Goal: Information Seeking & Learning: Learn about a topic

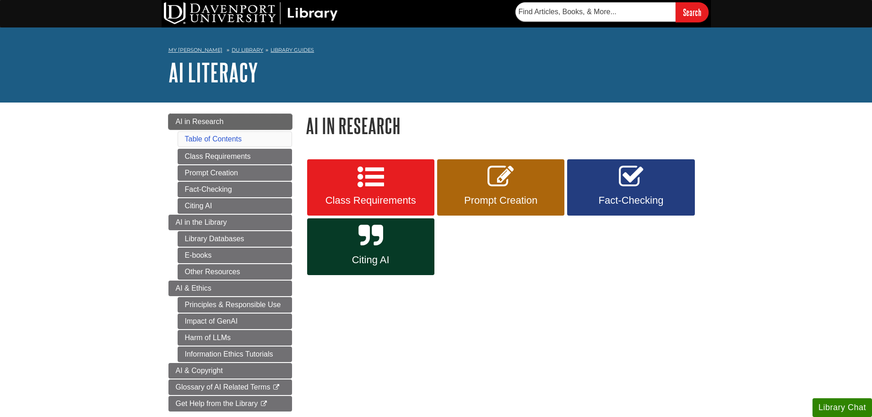
click at [180, 125] on link "AI in Research" at bounding box center [230, 122] width 124 height 16
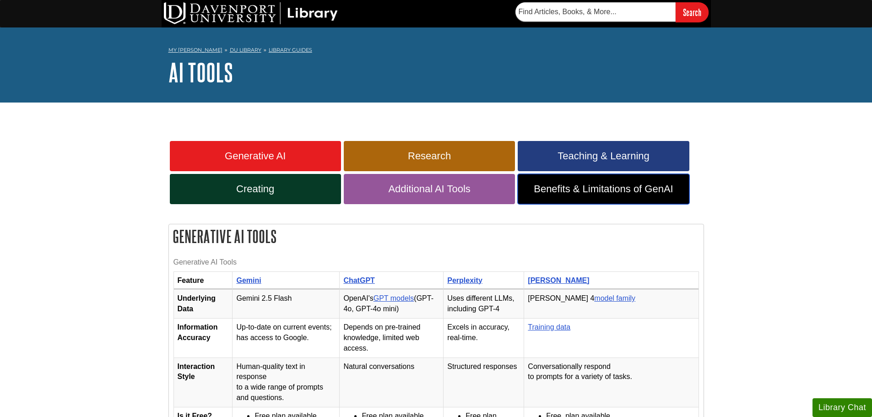
click at [609, 182] on link "Benefits & Limitations of GenAI" at bounding box center [603, 189] width 171 height 30
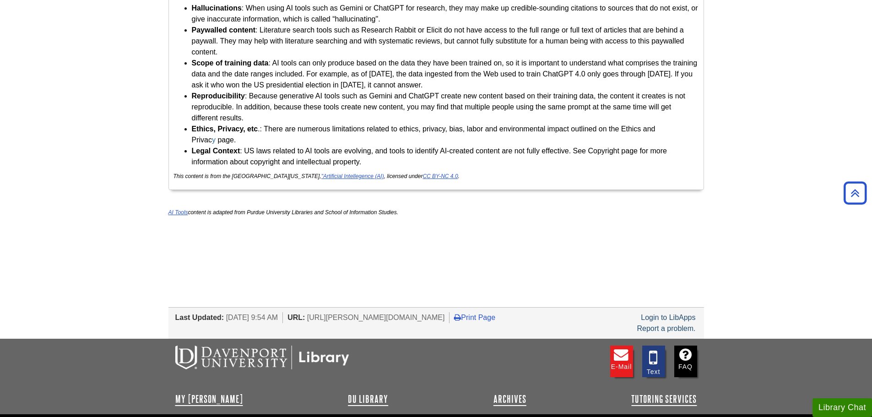
scroll to position [2469, 0]
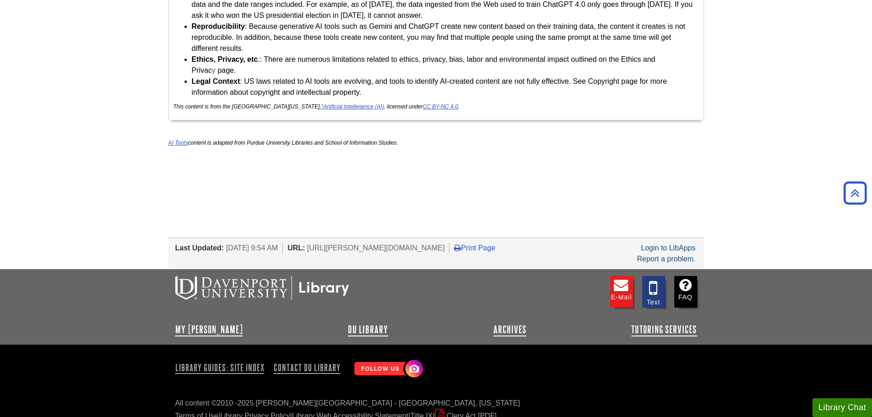
click at [326, 243] on li "URL: https://davenport.libguides.com/ai-tools" at bounding box center [368, 248] width 162 height 11
drag, startPoint x: 329, startPoint y: 237, endPoint x: 454, endPoint y: 236, distance: 125.4
click at [445, 244] on span "[URL][PERSON_NAME][DOMAIN_NAME]" at bounding box center [376, 248] width 138 height 8
copy span "https://davenport.libguides.com/ai-tools"
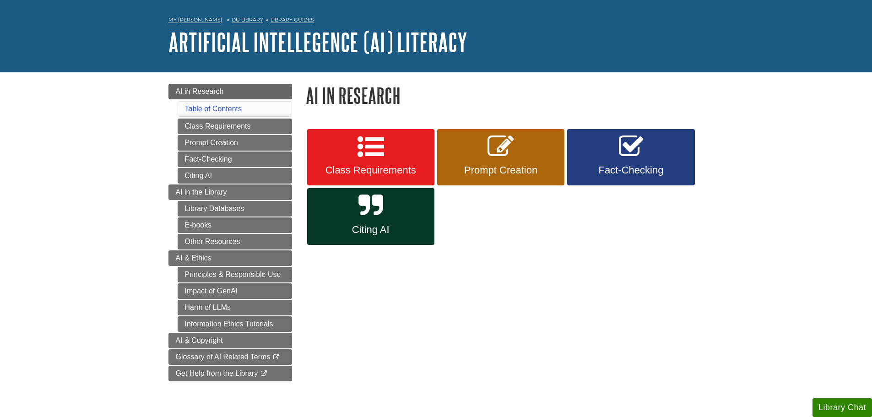
scroll to position [92, 0]
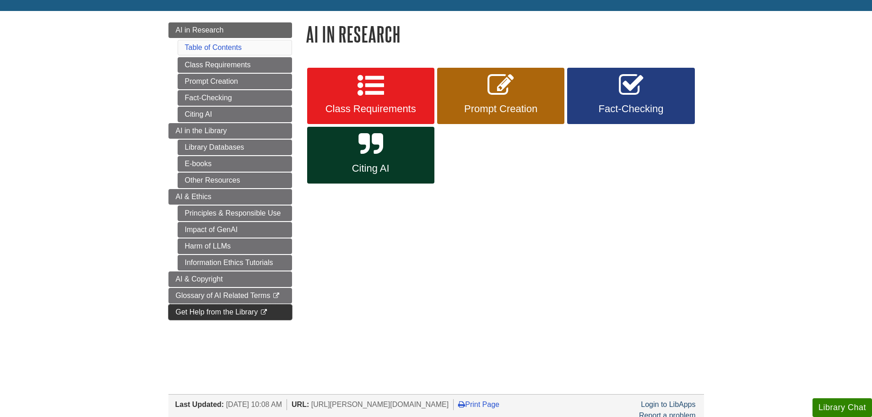
click at [189, 316] on link "Get Help from the Library This link opens in a new window" at bounding box center [230, 312] width 124 height 16
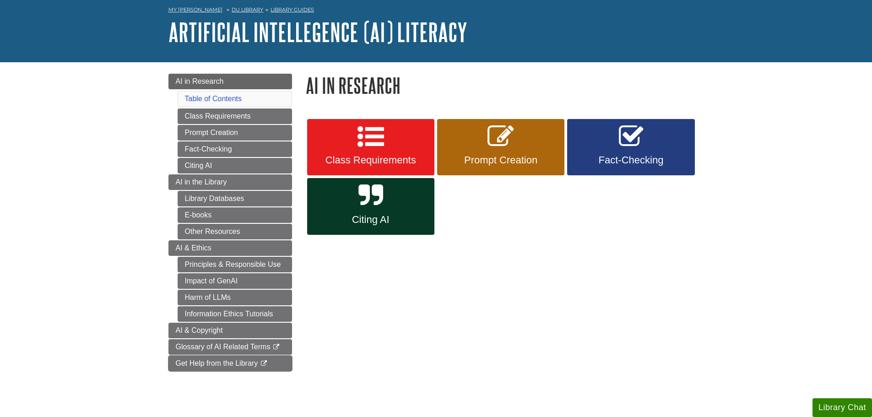
scroll to position [0, 0]
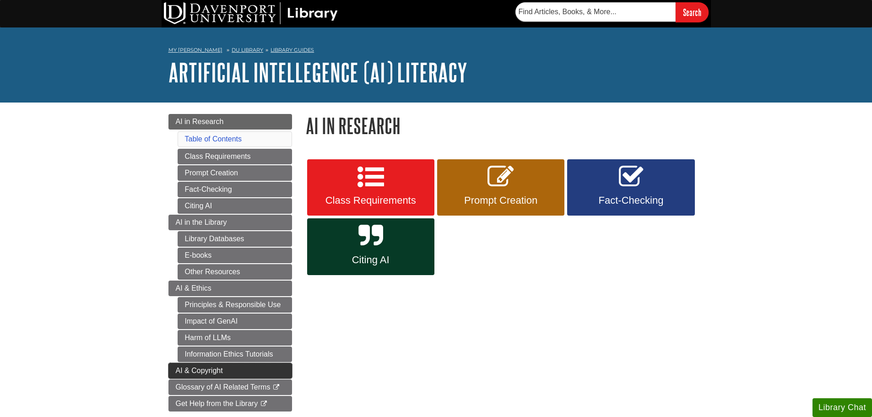
click at [283, 370] on link "AI & Copyright" at bounding box center [230, 371] width 124 height 16
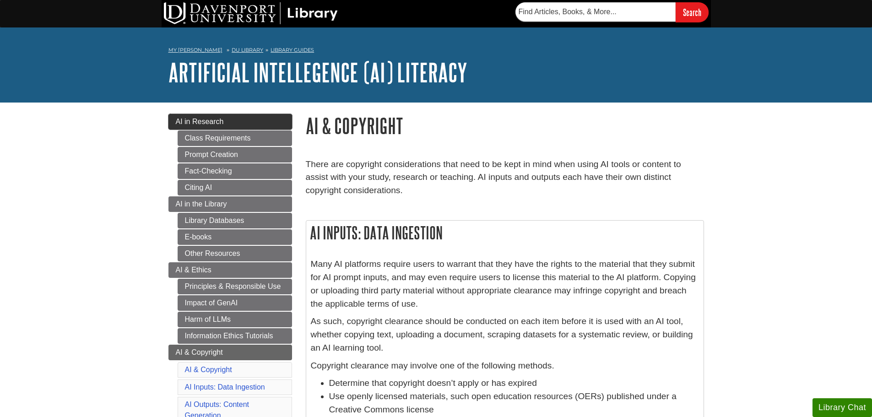
click at [215, 119] on span "AI in Research" at bounding box center [200, 122] width 48 height 8
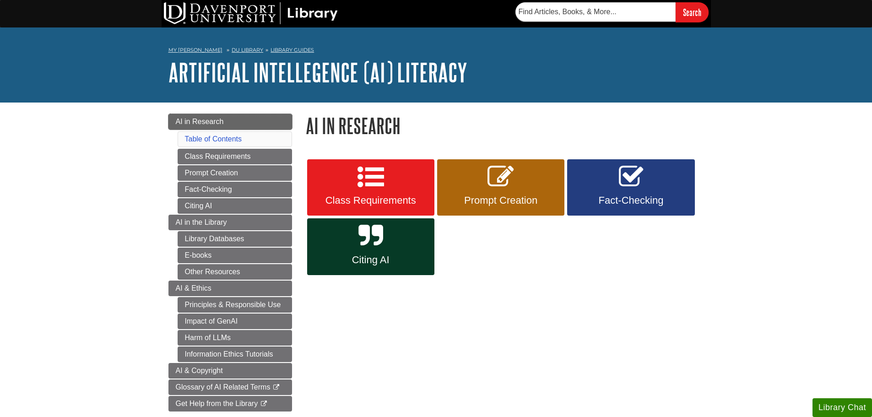
click at [196, 120] on span "AI in Research" at bounding box center [200, 122] width 48 height 8
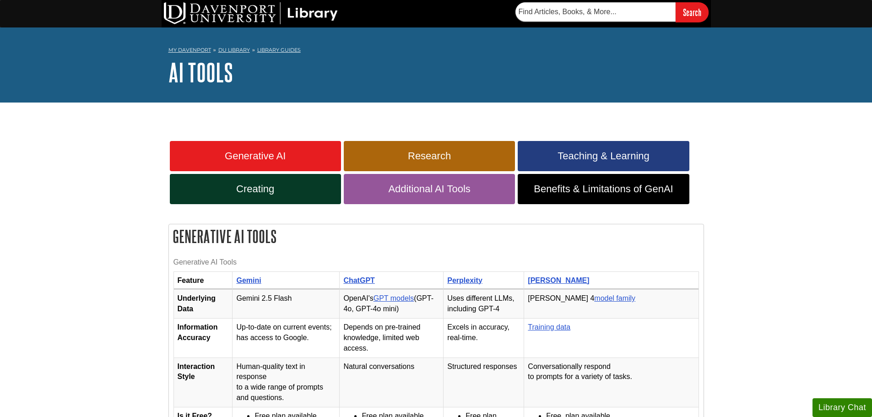
click at [776, 83] on div "My Davenport DU Library Library Guides AI Tools Home Search this Guide Search A…" at bounding box center [436, 64] width 872 height 75
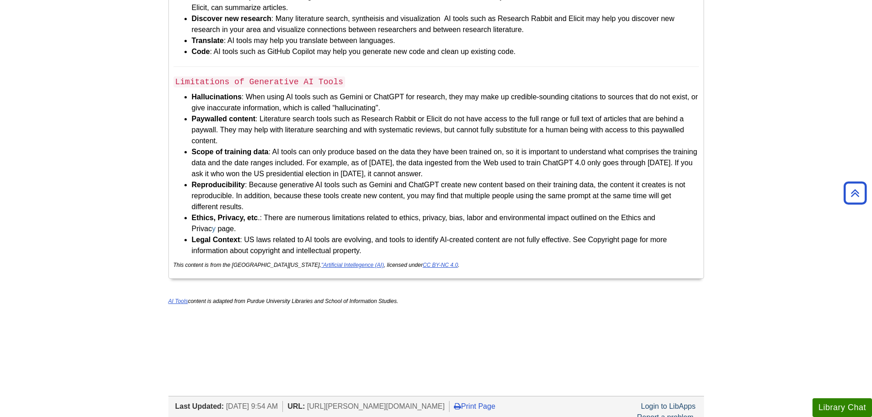
scroll to position [2240, 0]
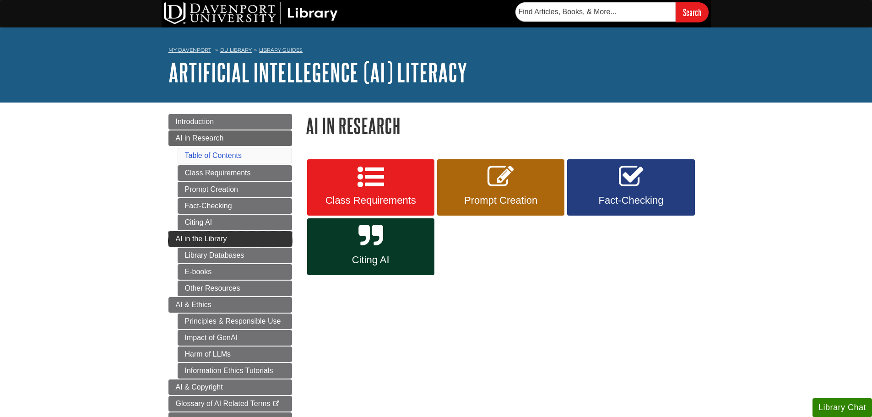
click at [216, 240] on span "AI in the Library" at bounding box center [201, 239] width 51 height 8
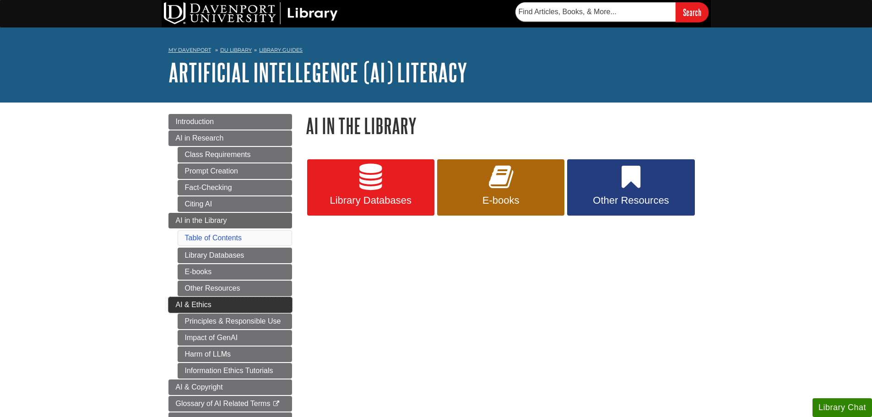
click at [248, 304] on link "AI & Ethics" at bounding box center [230, 305] width 124 height 16
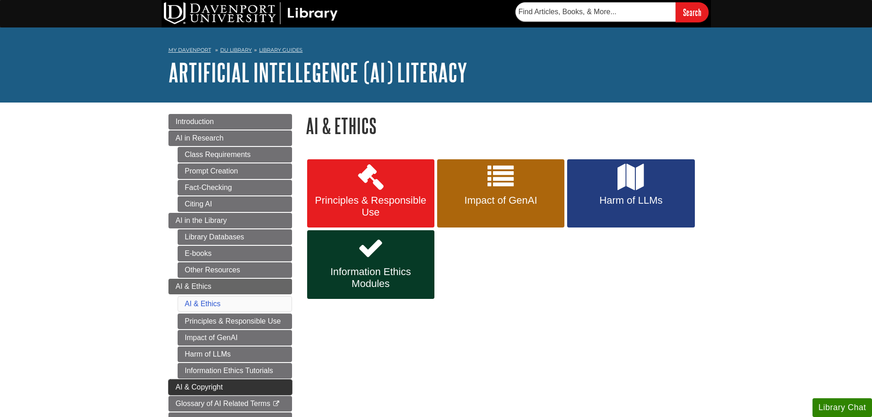
click at [186, 385] on span "AI & Copyright" at bounding box center [199, 387] width 47 height 8
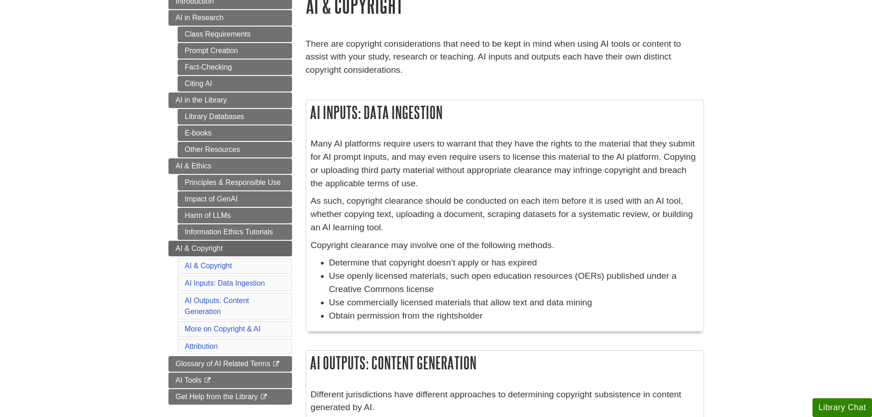
scroll to position [183, 0]
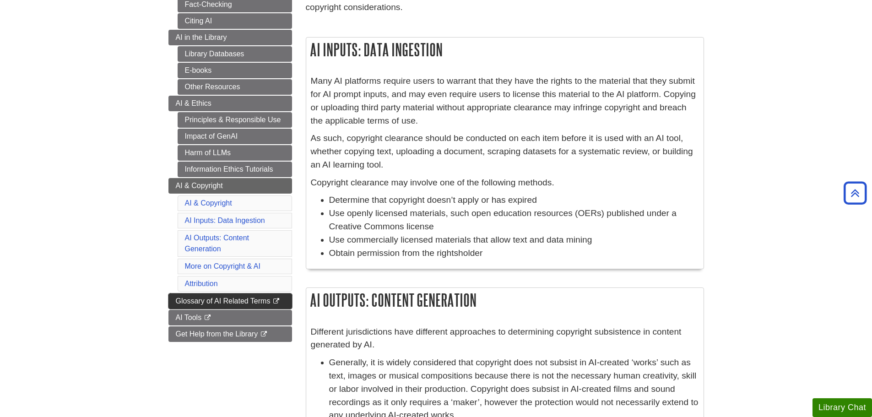
click at [242, 295] on link "Glossary of AI Related Terms This link opens in a new window" at bounding box center [230, 301] width 124 height 16
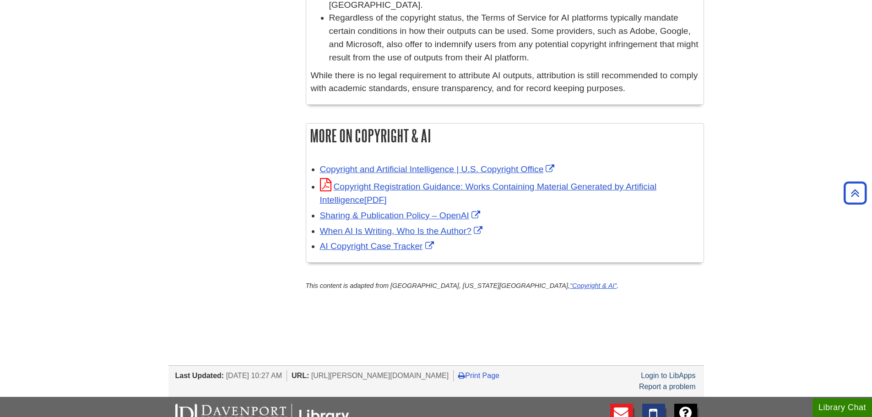
scroll to position [824, 0]
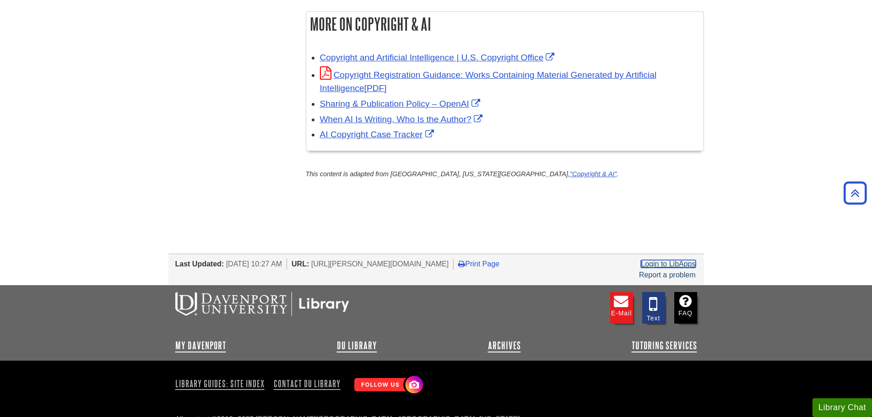
click at [665, 260] on link "Login to LibApps" at bounding box center [668, 264] width 54 height 8
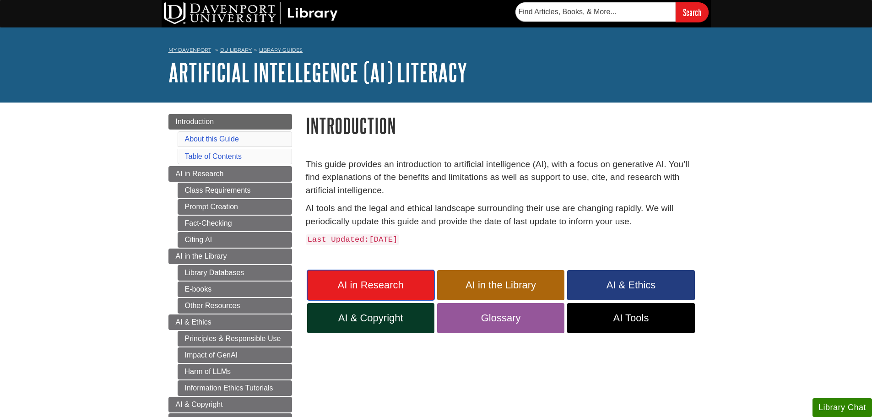
drag, startPoint x: 395, startPoint y: 289, endPoint x: 345, endPoint y: 265, distance: 55.7
click at [395, 289] on span "AI in Research" at bounding box center [371, 285] width 114 height 12
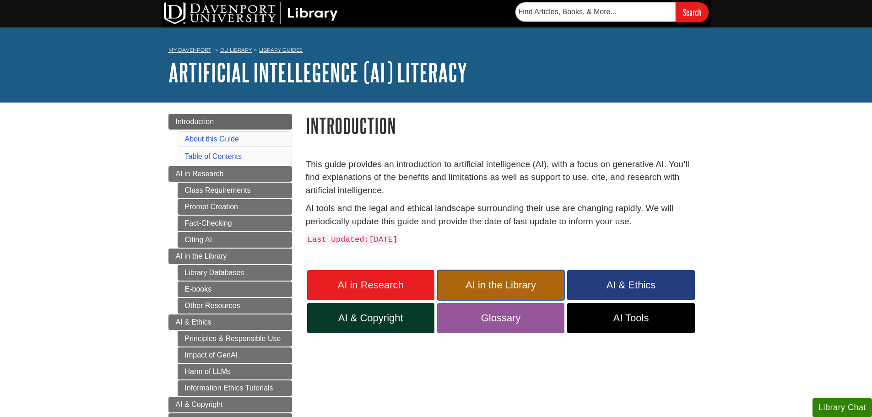
click at [544, 286] on span "AI in the Library" at bounding box center [501, 285] width 114 height 12
click at [678, 287] on span "AI & Ethics" at bounding box center [631, 285] width 114 height 12
click at [395, 322] on span "AI & Copyright" at bounding box center [371, 318] width 114 height 12
click at [477, 314] on span "Glossary" at bounding box center [501, 318] width 114 height 12
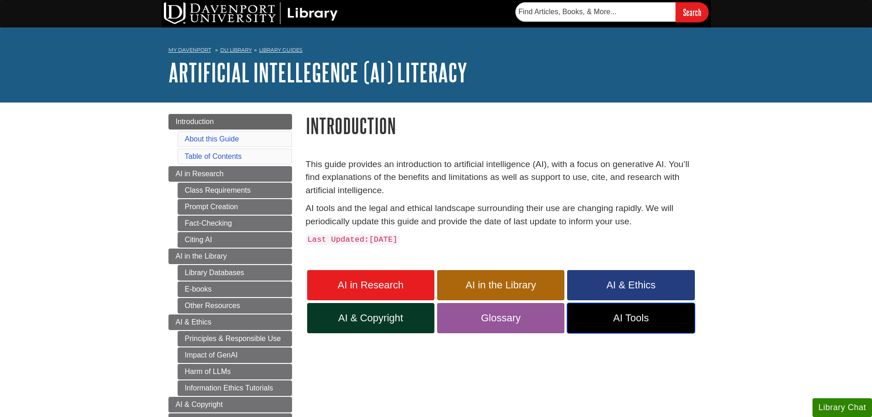
click at [611, 313] on span "AI Tools" at bounding box center [631, 318] width 114 height 12
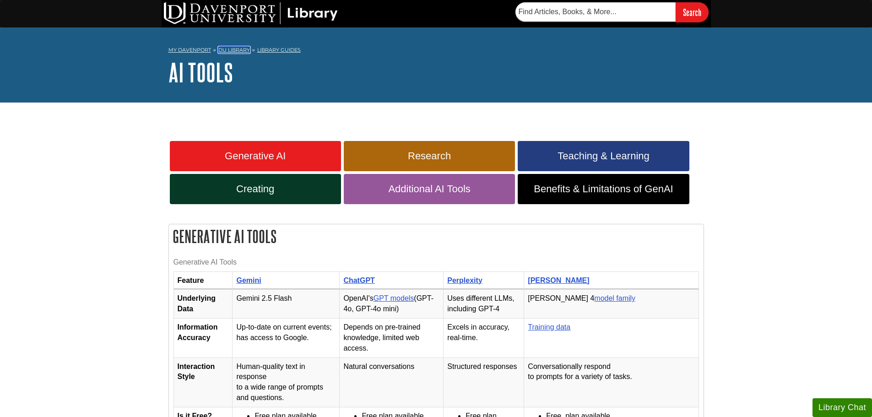
click at [228, 53] on link "DU Library" at bounding box center [234, 50] width 32 height 6
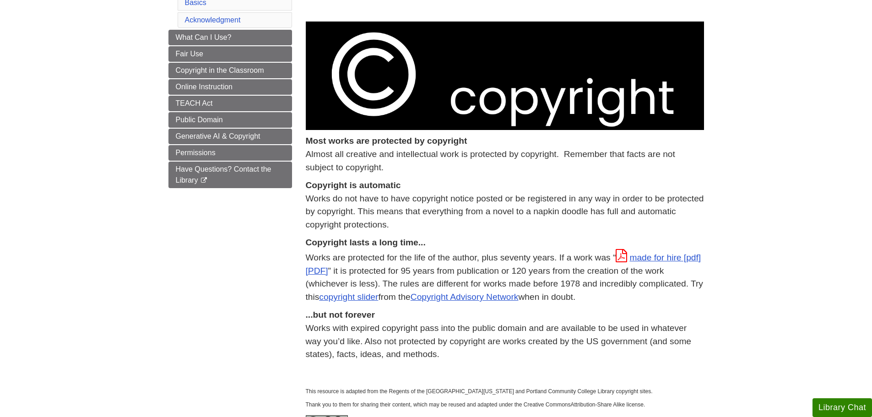
scroll to position [137, 0]
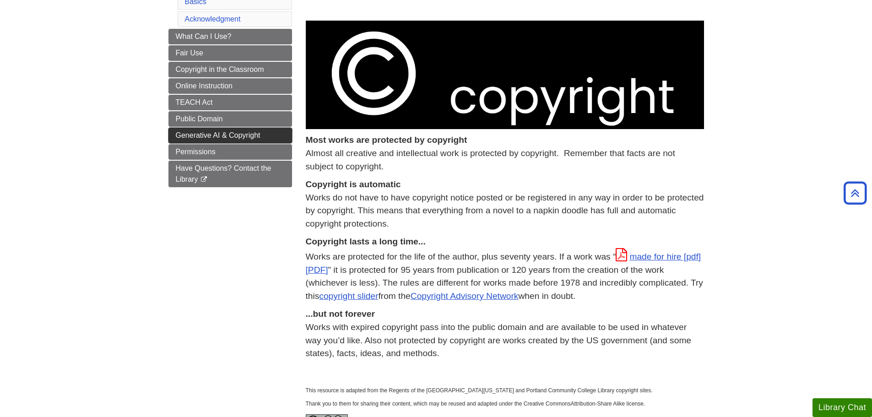
click at [182, 131] on span "Generative AI & Copyright" at bounding box center [218, 135] width 85 height 8
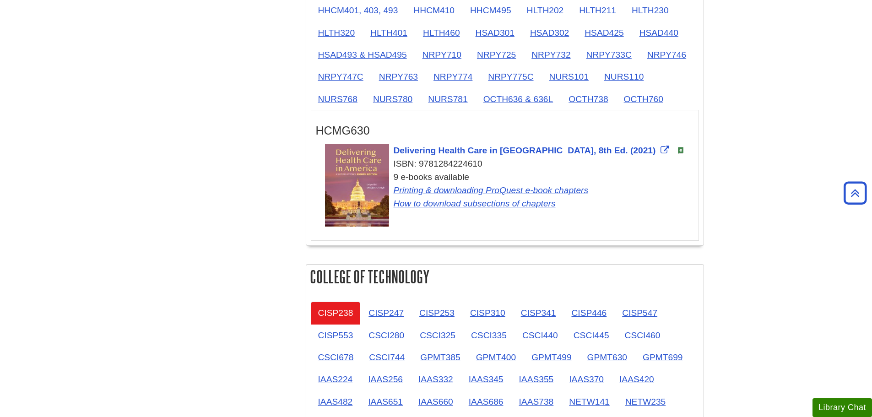
scroll to position [932, 0]
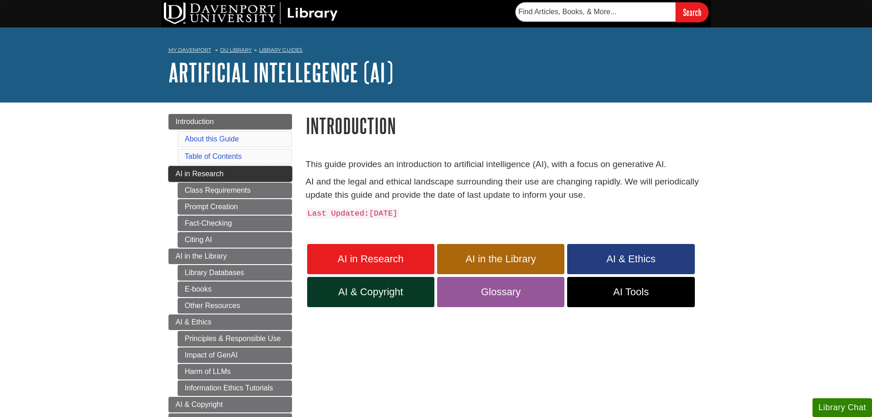
click at [179, 170] on span "AI in Research" at bounding box center [200, 174] width 48 height 8
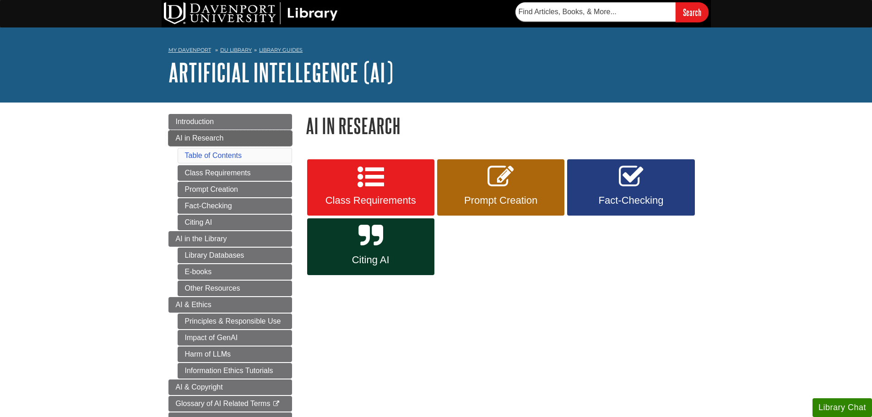
click at [214, 139] on span "AI in Research" at bounding box center [200, 138] width 48 height 8
click at [184, 242] on span "AI in the Library" at bounding box center [201, 239] width 51 height 8
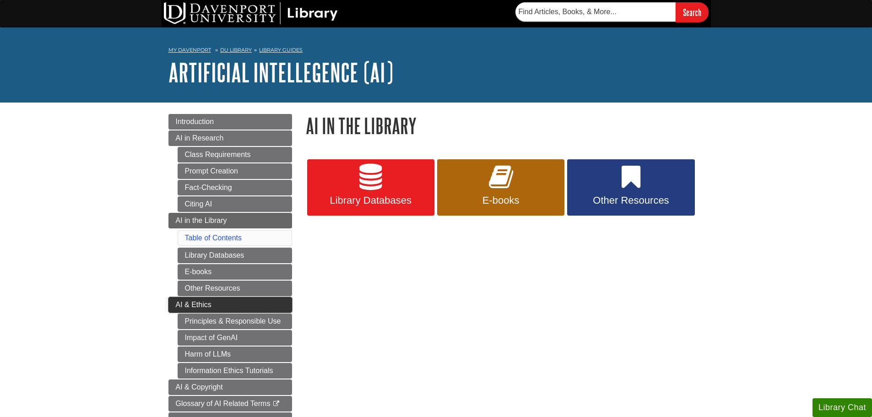
click at [190, 306] on span "AI & Ethics" at bounding box center [194, 305] width 36 height 8
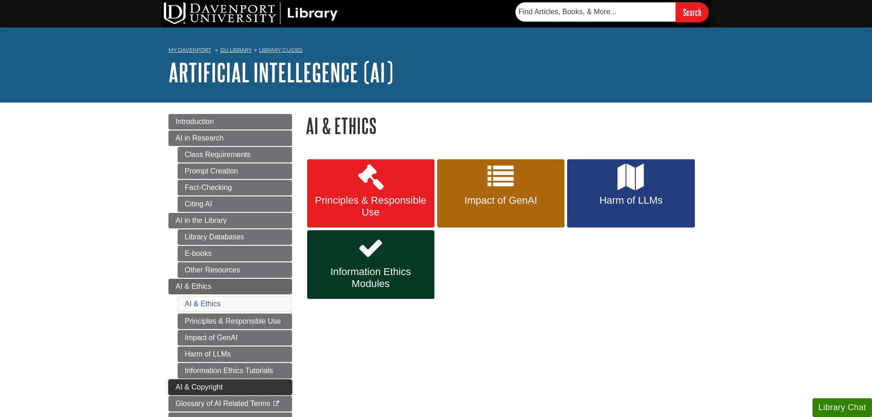
click at [172, 390] on link "AI & Copyright" at bounding box center [230, 387] width 124 height 16
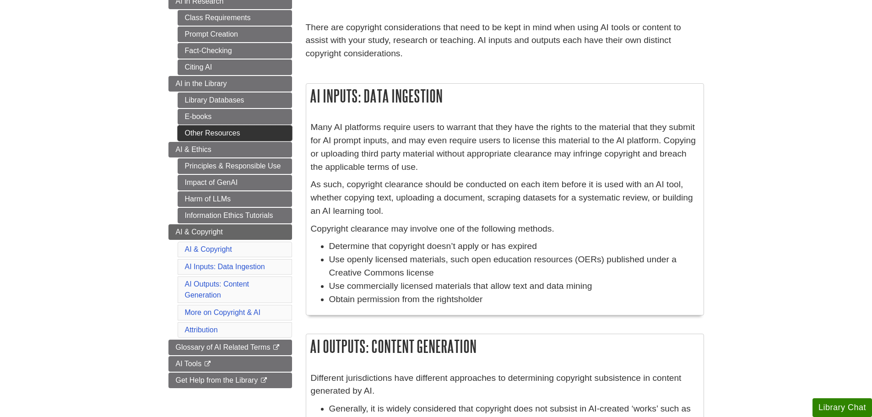
scroll to position [137, 0]
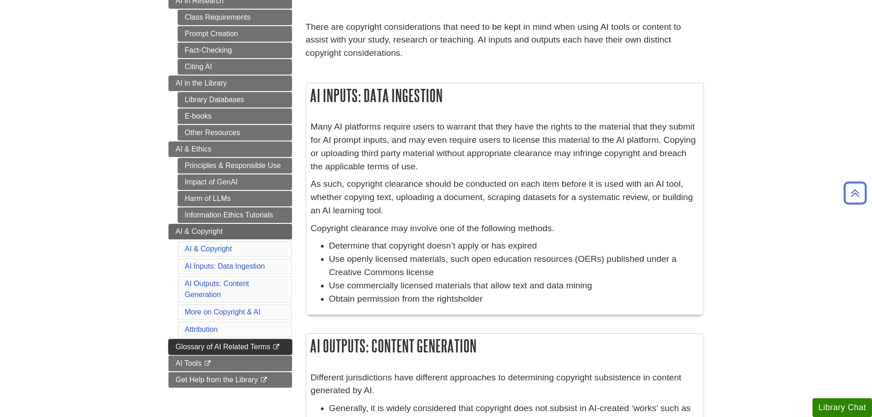
click at [188, 347] on span "Glossary of AI Related Terms" at bounding box center [223, 347] width 95 height 8
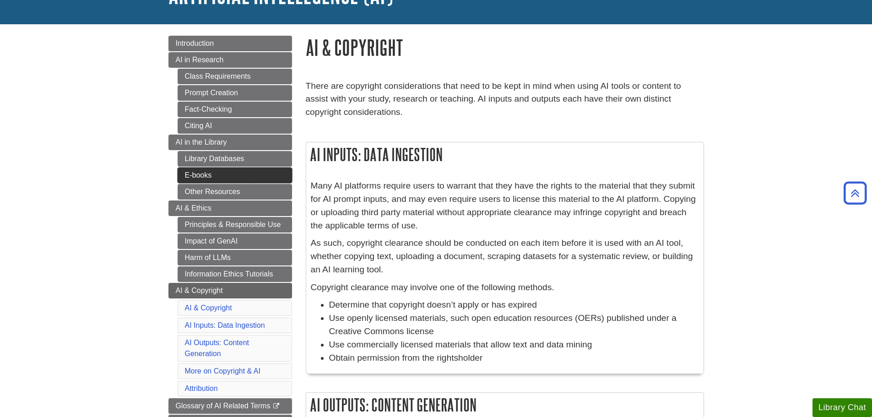
scroll to position [46, 0]
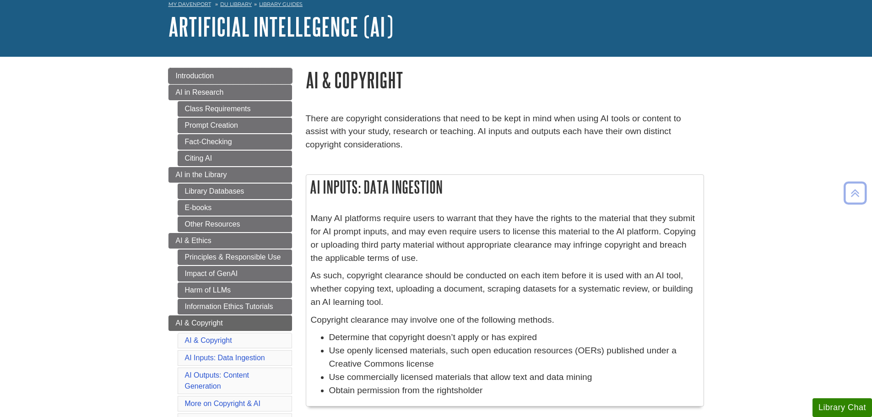
drag, startPoint x: 250, startPoint y: 69, endPoint x: 399, endPoint y: 92, distance: 150.6
click at [250, 69] on link "Introduction" at bounding box center [230, 76] width 124 height 16
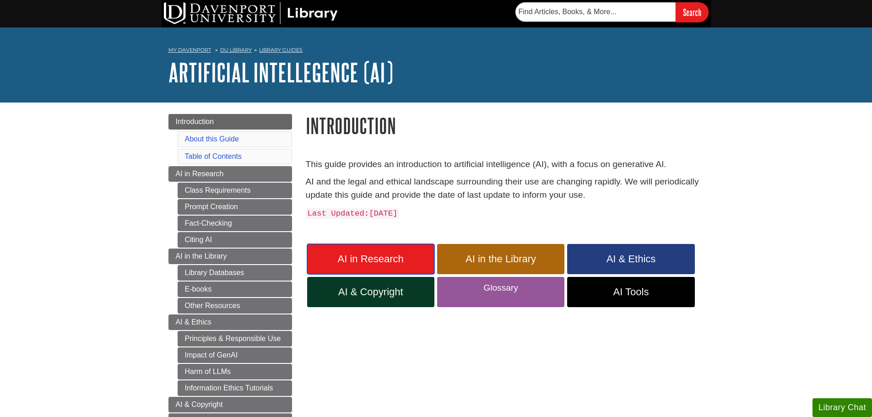
click at [421, 252] on link "AI in Research" at bounding box center [370, 259] width 127 height 30
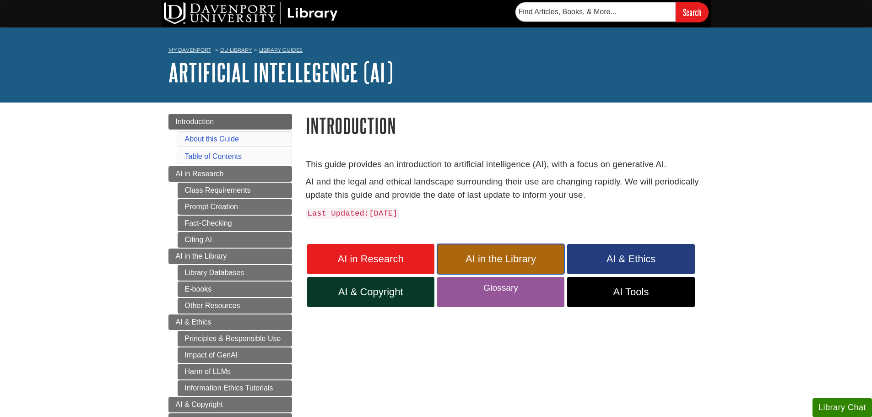
click at [495, 255] on span "AI in the Library" at bounding box center [501, 259] width 114 height 12
click at [642, 270] on link "AI & Ethics" at bounding box center [630, 259] width 127 height 30
click at [374, 297] on span "AI & Copyright" at bounding box center [371, 292] width 114 height 12
click at [469, 287] on link "Glossary" at bounding box center [500, 292] width 127 height 30
click at [517, 291] on link "Glossary" at bounding box center [500, 292] width 127 height 30
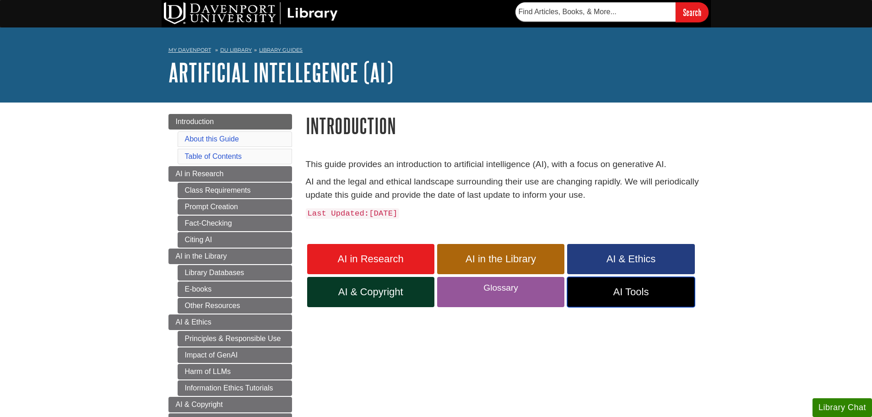
click at [614, 292] on span "AI Tools" at bounding box center [631, 292] width 114 height 12
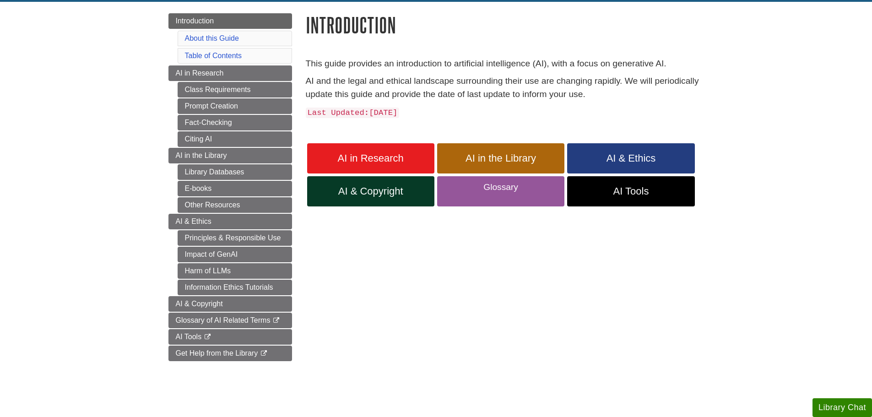
scroll to position [229, 0]
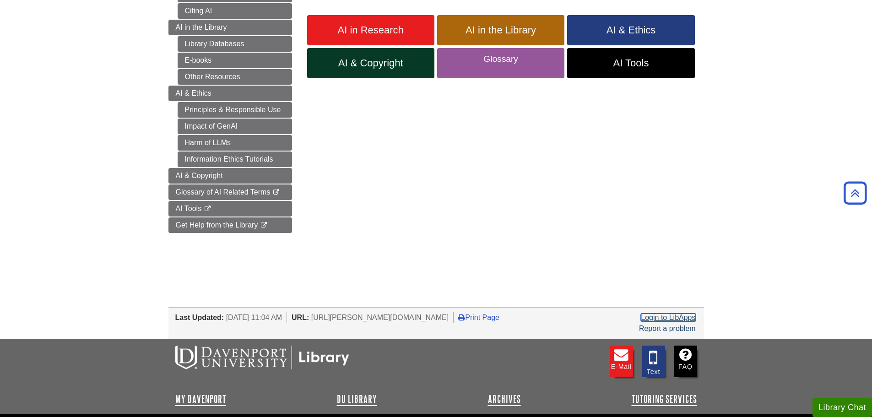
click at [659, 319] on link "Login to LibApps" at bounding box center [668, 318] width 54 height 8
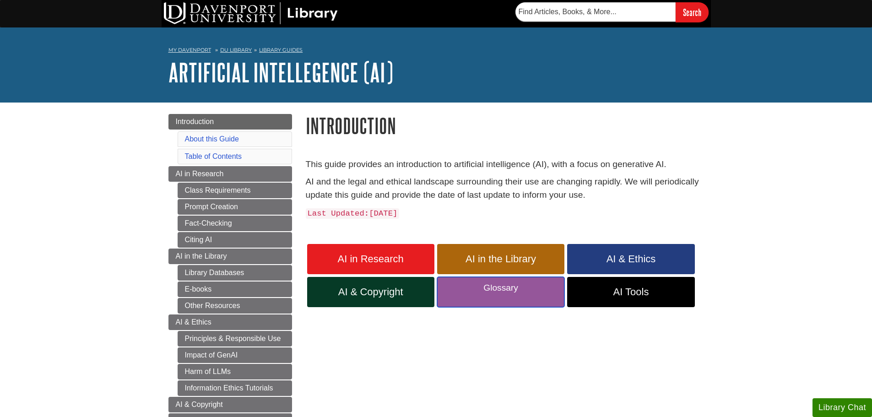
click at [497, 291] on link "Glossary" at bounding box center [500, 292] width 127 height 30
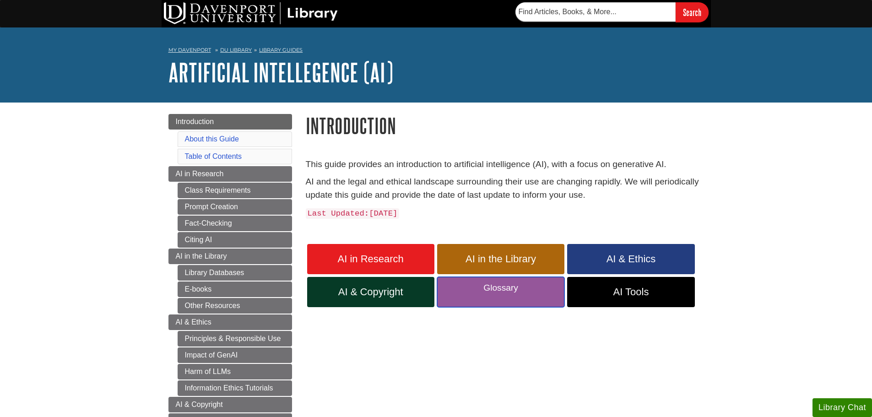
click at [497, 291] on link "Glossary" at bounding box center [500, 292] width 127 height 30
click at [621, 287] on span "AI Tools" at bounding box center [631, 292] width 114 height 12
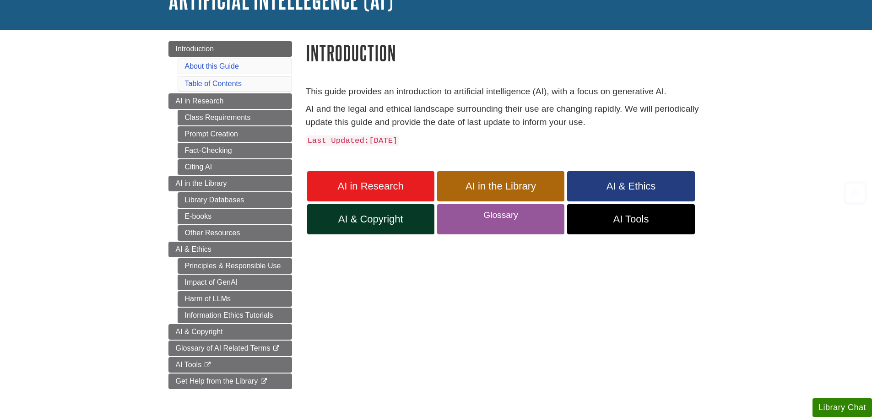
scroll to position [137, 0]
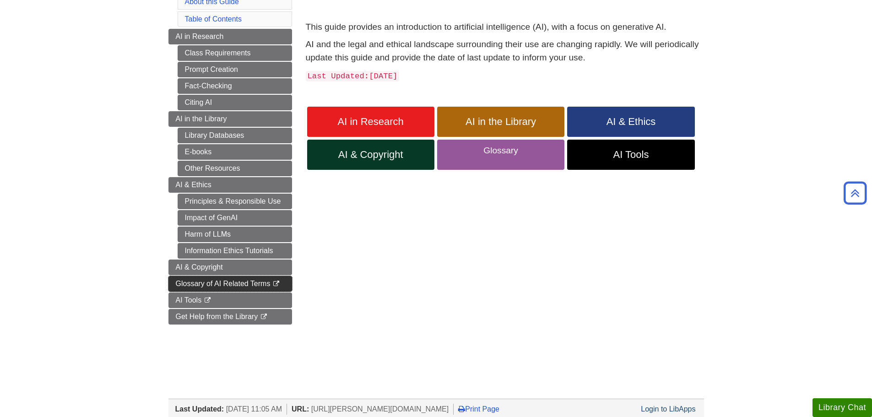
click at [246, 285] on span "Glossary of AI Related Terms" at bounding box center [223, 284] width 95 height 8
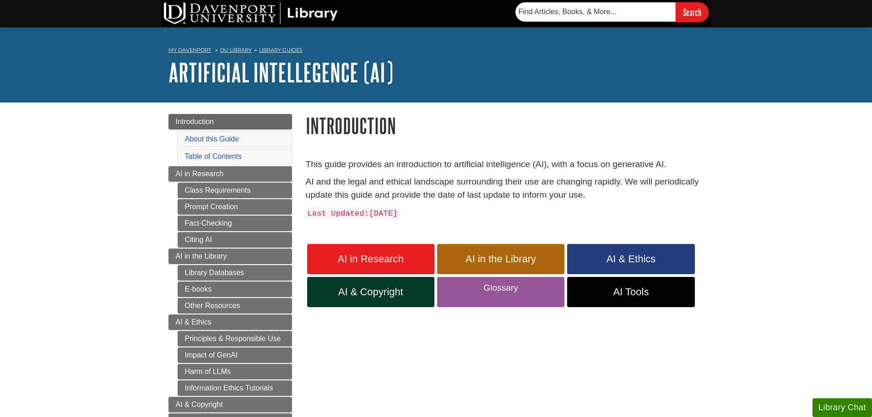
scroll to position [137, 0]
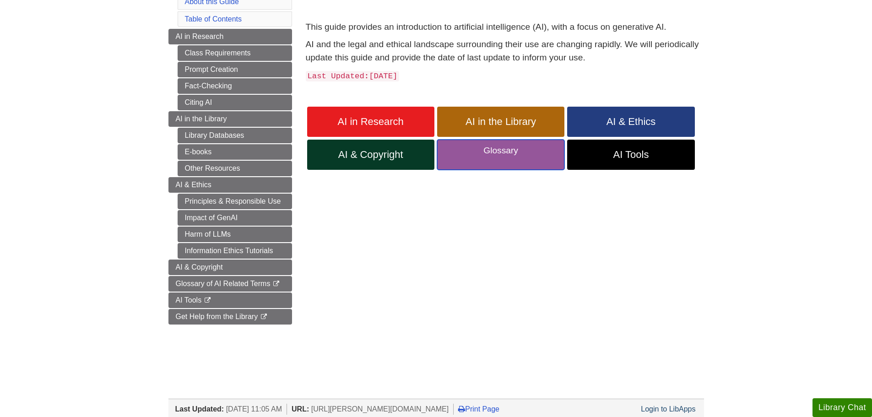
click at [513, 150] on link "Glossary" at bounding box center [500, 155] width 127 height 30
click at [504, 162] on link "Glossary" at bounding box center [500, 155] width 127 height 30
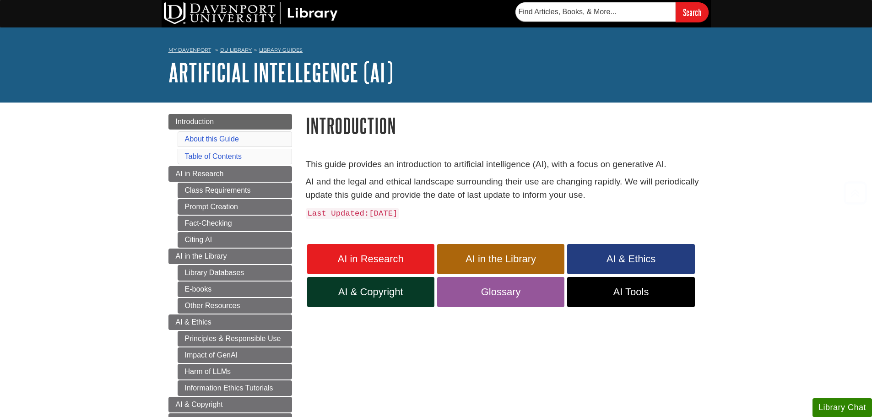
scroll to position [137, 0]
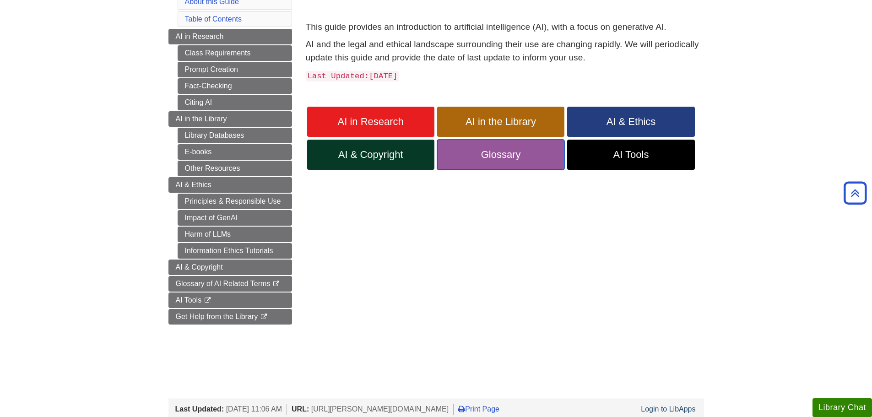
drag, startPoint x: 519, startPoint y: 156, endPoint x: 531, endPoint y: 155, distance: 12.8
click at [519, 156] on span "Glossary" at bounding box center [501, 155] width 114 height 12
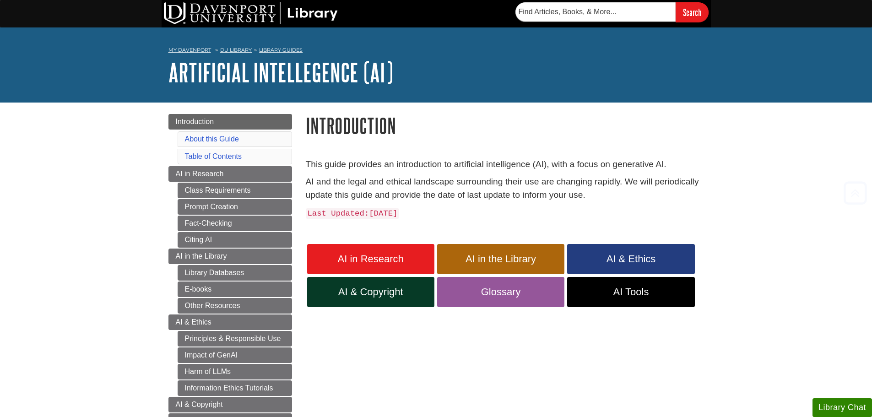
scroll to position [137, 0]
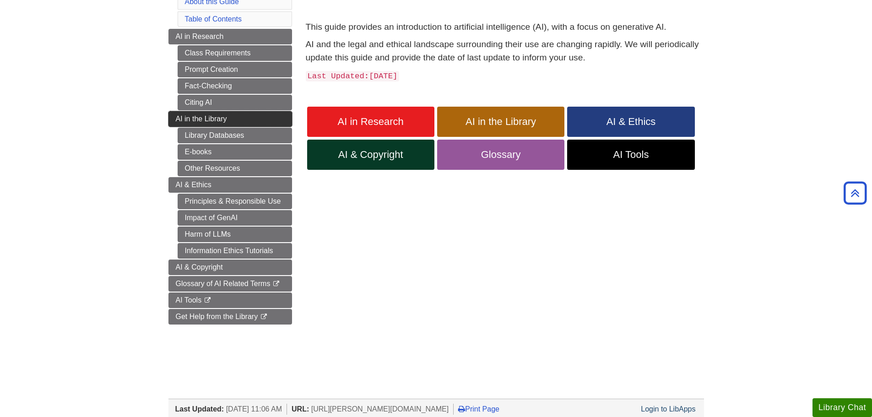
click at [212, 116] on span "AI in the Library" at bounding box center [201, 119] width 51 height 8
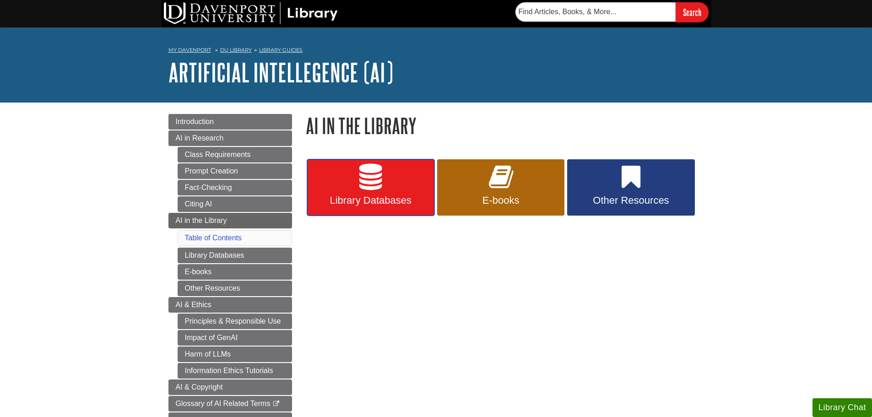
click at [342, 198] on span "Library Databases" at bounding box center [371, 201] width 114 height 12
click at [202, 221] on span "AI in the Library" at bounding box center [201, 220] width 51 height 8
click at [343, 199] on span "Library Databases" at bounding box center [371, 201] width 114 height 12
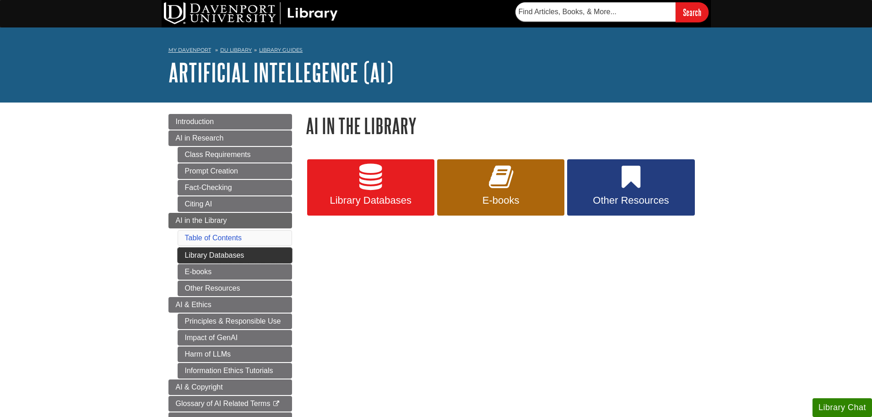
click at [258, 251] on link "Library Databases" at bounding box center [235, 256] width 114 height 16
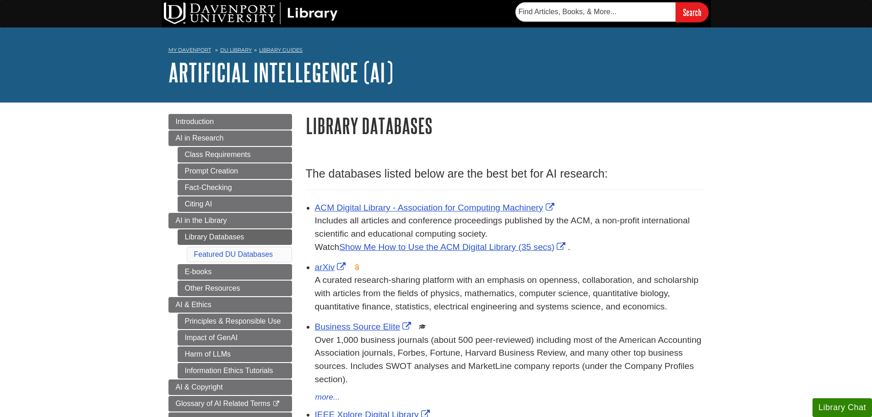
click at [109, 106] on body "Skip to Main Content Search My Davenport DU Library Library Guides Artificial I…" at bounding box center [436, 395] width 872 height 790
drag, startPoint x: 191, startPoint y: 221, endPoint x: 347, endPoint y: 224, distance: 156.6
click at [191, 221] on span "AI in the Library" at bounding box center [201, 220] width 51 height 8
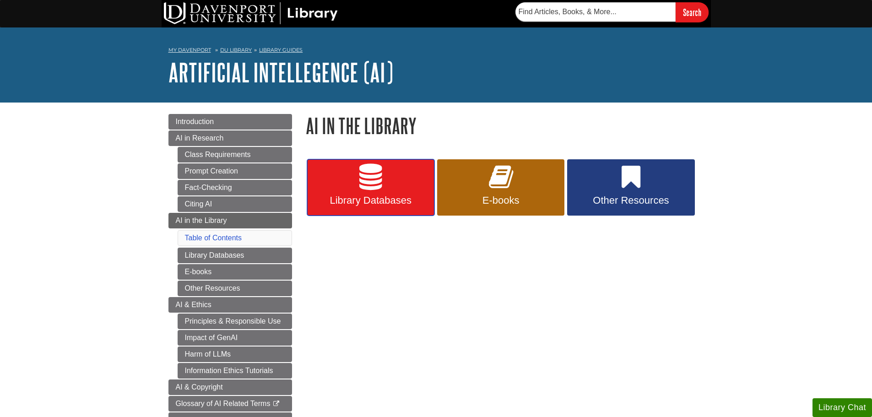
click at [389, 202] on span "Library Databases" at bounding box center [371, 201] width 114 height 12
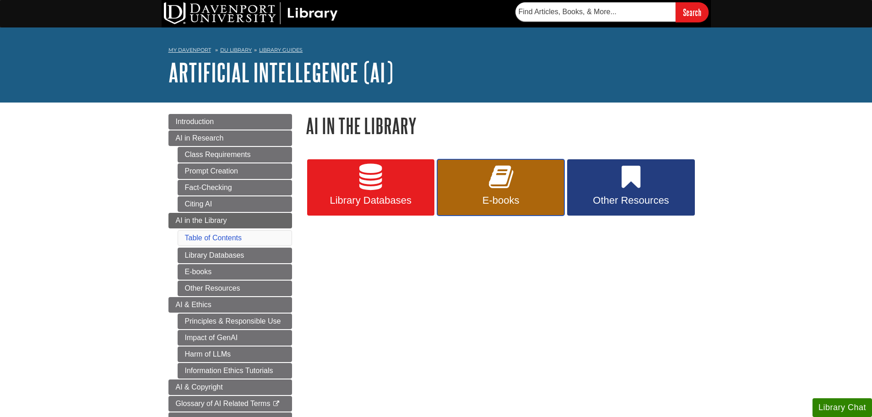
click at [462, 191] on link "E-books" at bounding box center [500, 187] width 127 height 57
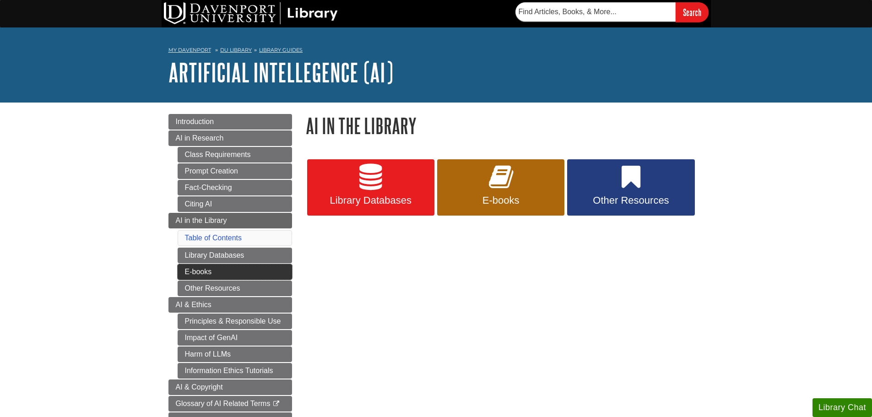
click at [197, 268] on link "E-books" at bounding box center [235, 272] width 114 height 16
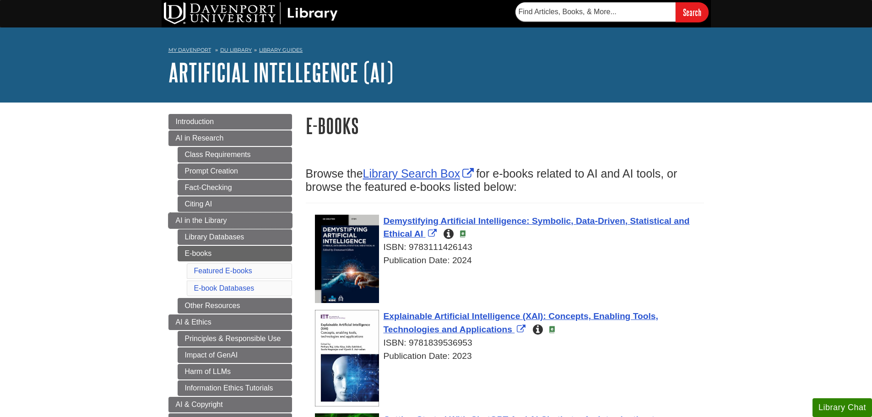
click at [182, 225] on link "AI in the Library" at bounding box center [230, 221] width 124 height 16
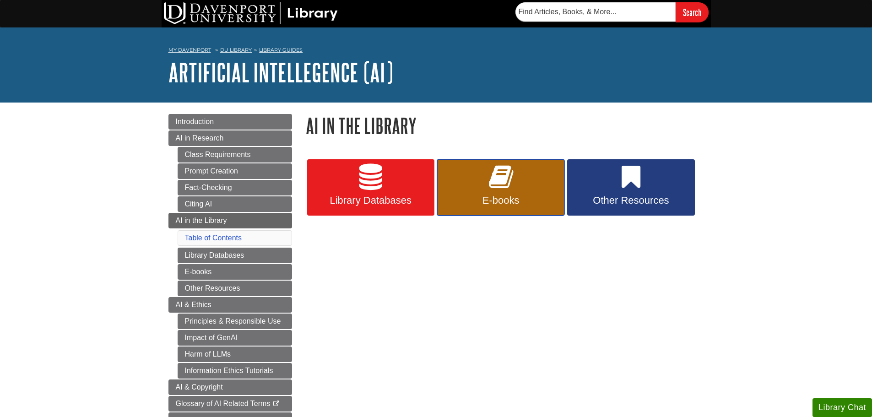
click at [509, 204] on span "E-books" at bounding box center [501, 201] width 114 height 12
click at [639, 199] on span "Other Resources" at bounding box center [631, 201] width 114 height 12
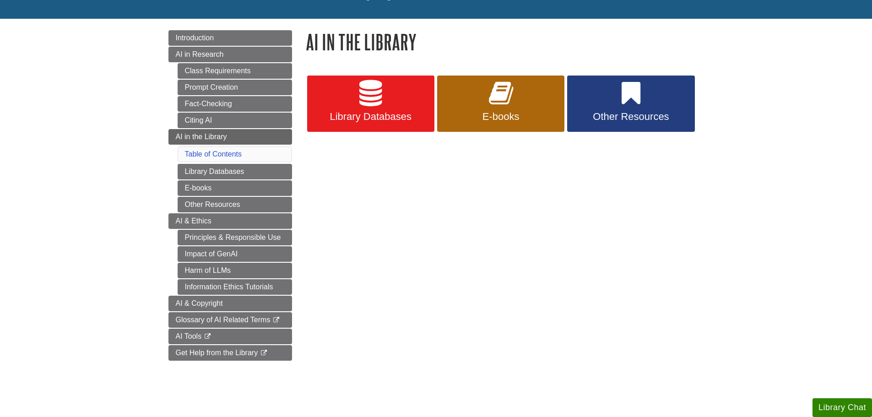
scroll to position [92, 0]
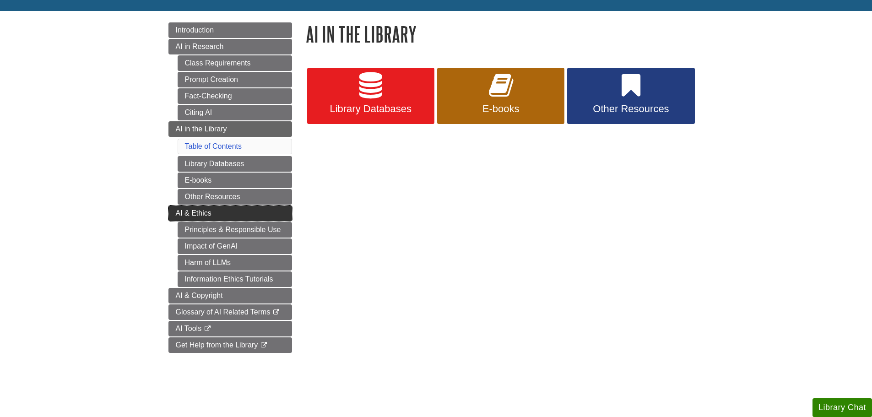
click at [275, 212] on link "AI & Ethics" at bounding box center [230, 214] width 124 height 16
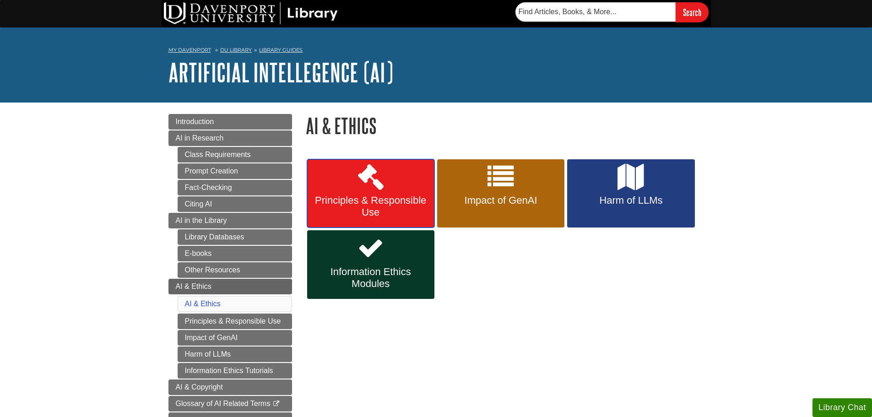
click at [395, 206] on span "Principles & Responsible Use" at bounding box center [371, 207] width 114 height 24
click at [383, 185] on icon at bounding box center [370, 177] width 27 height 27
drag, startPoint x: 150, startPoint y: 171, endPoint x: 48, endPoint y: 281, distance: 149.6
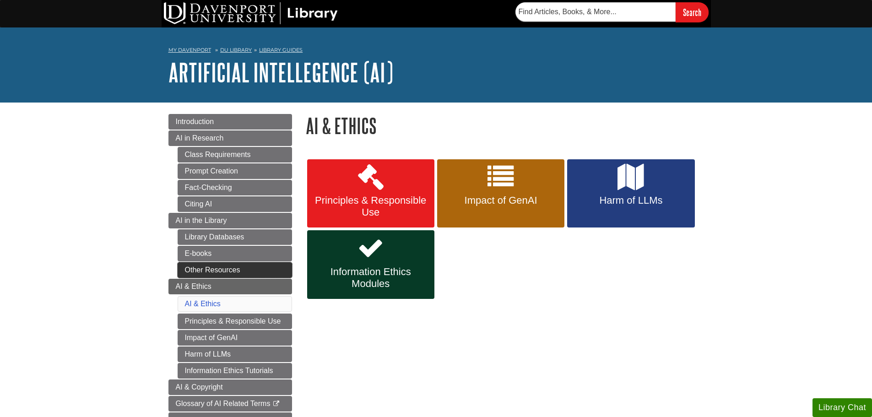
drag, startPoint x: 48, startPoint y: 281, endPoint x: 265, endPoint y: 269, distance: 216.8
click at [265, 269] on link "Other Resources" at bounding box center [235, 270] width 114 height 16
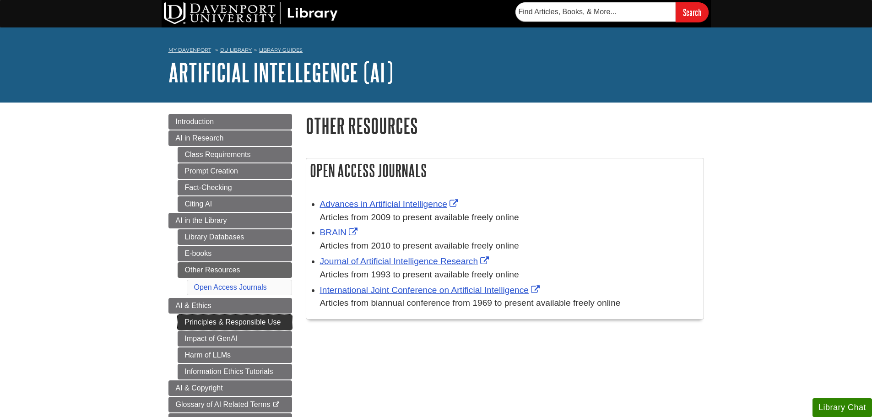
click at [187, 319] on link "Principles & Responsible Use" at bounding box center [235, 322] width 114 height 16
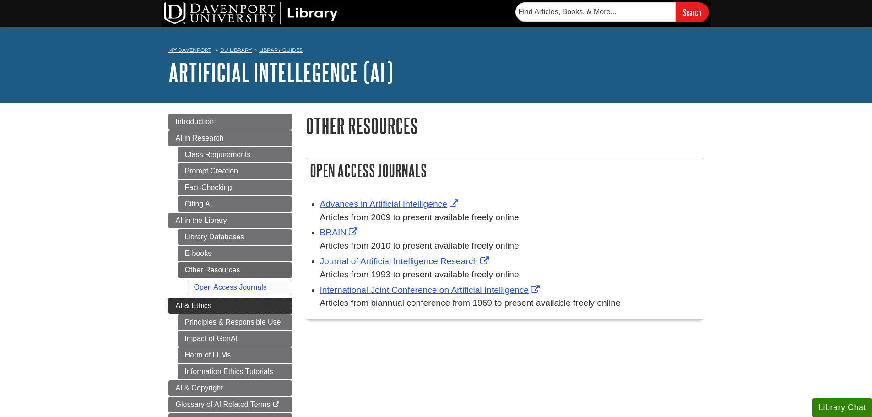
click at [176, 302] on span "AI & Ethics" at bounding box center [194, 306] width 36 height 8
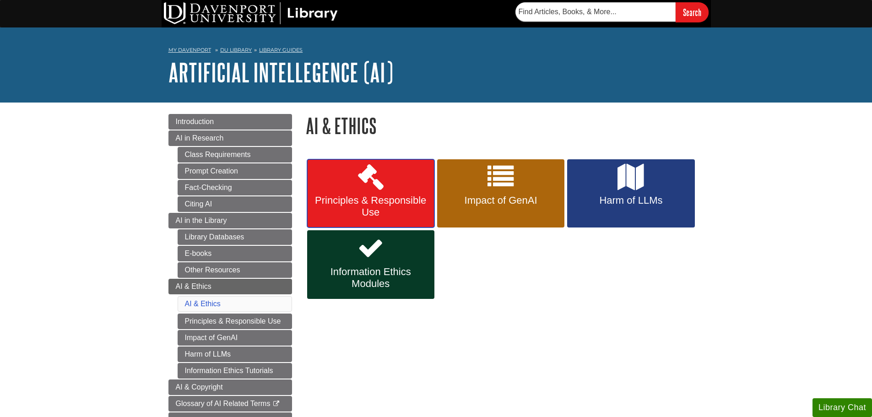
click at [367, 195] on span "Principles & Responsible Use" at bounding box center [371, 207] width 114 height 24
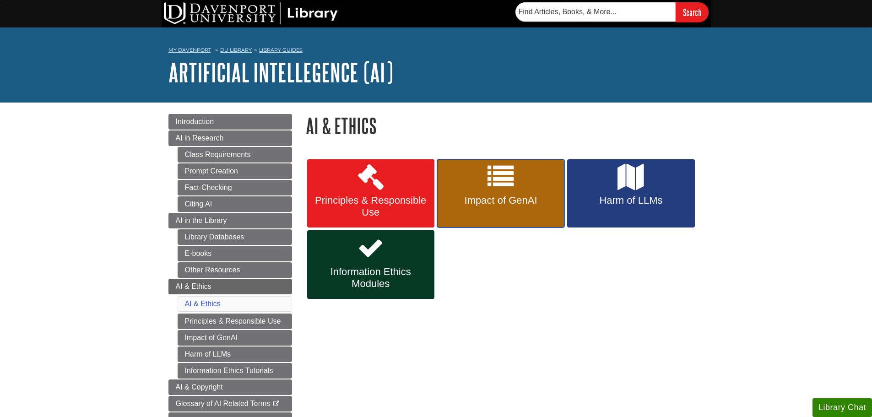
click at [507, 190] on icon at bounding box center [500, 177] width 27 height 27
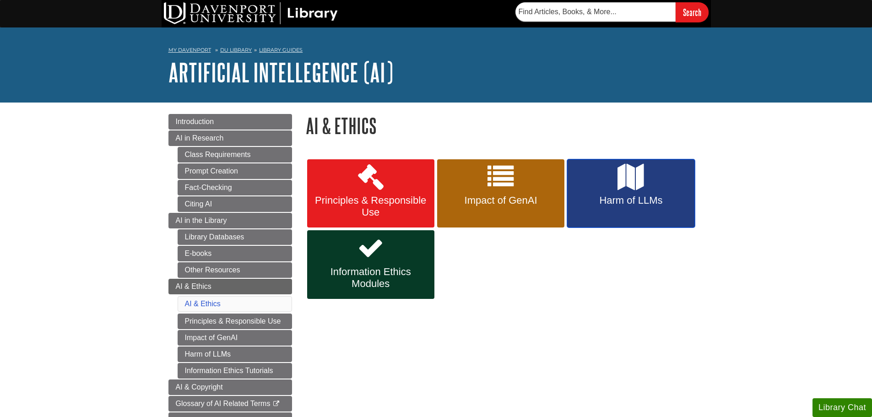
click at [606, 208] on link "Harm of LLMs" at bounding box center [630, 193] width 127 height 69
drag, startPoint x: 357, startPoint y: 283, endPoint x: 350, endPoint y: 281, distance: 8.1
click at [357, 283] on span "Information Ethics Modules" at bounding box center [371, 278] width 114 height 24
click at [339, 261] on link "Information Ethics Tutorials" at bounding box center [370, 264] width 127 height 69
click at [608, 198] on span "Harm of LLMs" at bounding box center [631, 201] width 114 height 12
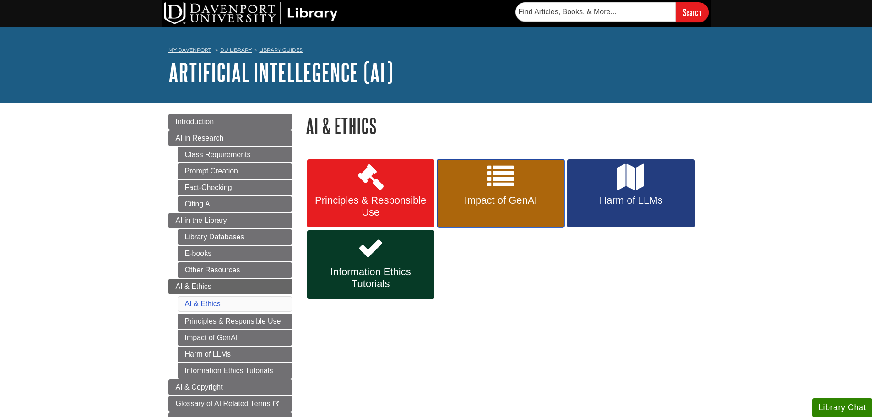
click at [547, 205] on span "Impact of GenAI" at bounding box center [501, 201] width 114 height 12
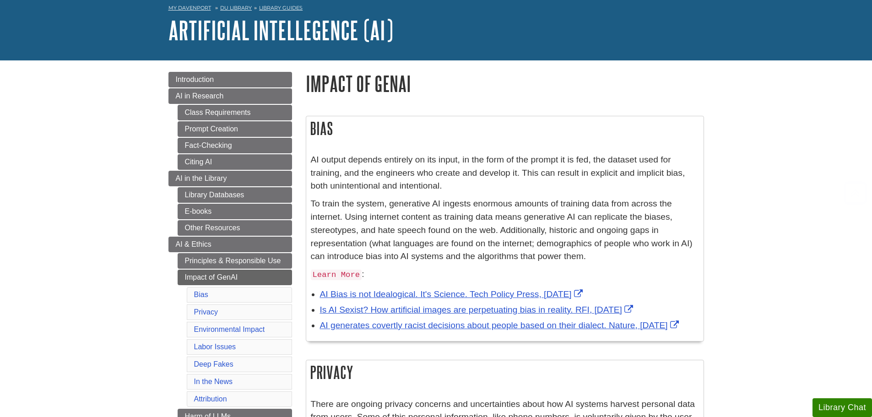
scroll to position [183, 0]
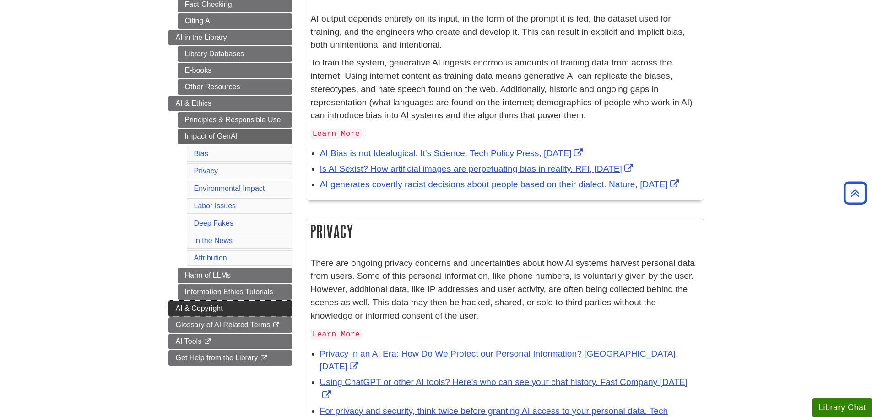
click at [182, 302] on link "AI & Copyright" at bounding box center [230, 309] width 124 height 16
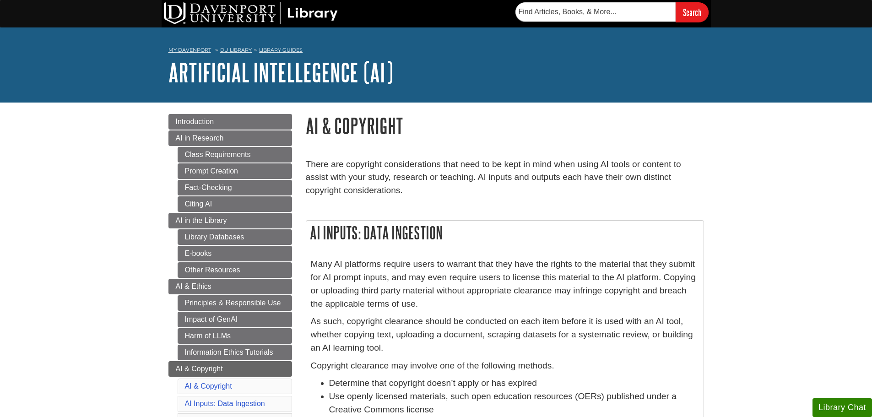
scroll to position [183, 0]
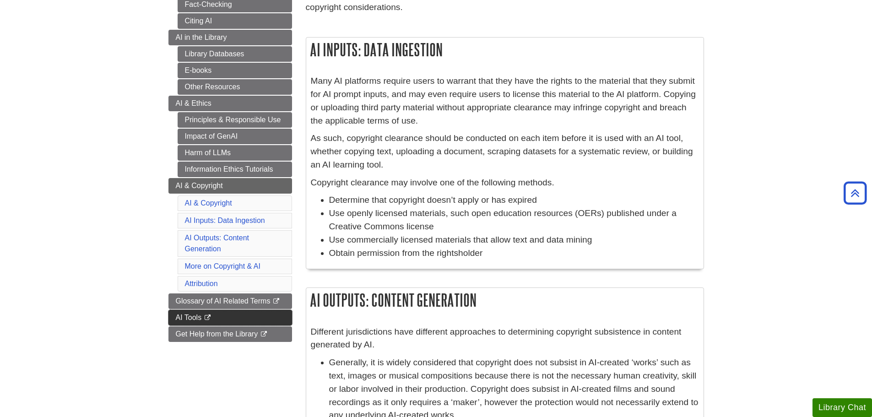
click at [168, 319] on link "AI Tools This link opens in a new window" at bounding box center [230, 318] width 124 height 16
